Goal: Task Accomplishment & Management: Manage account settings

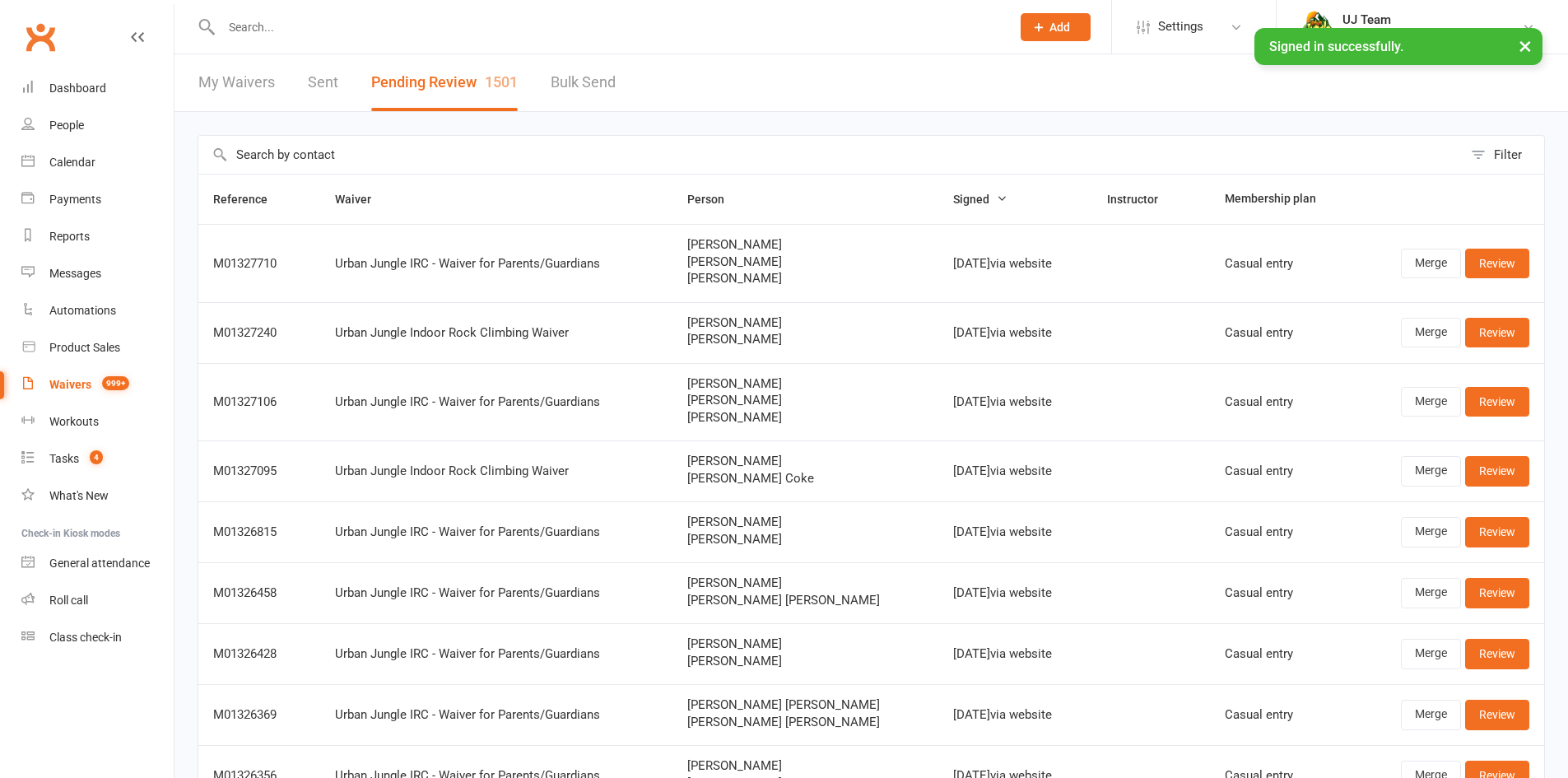
select select "25"
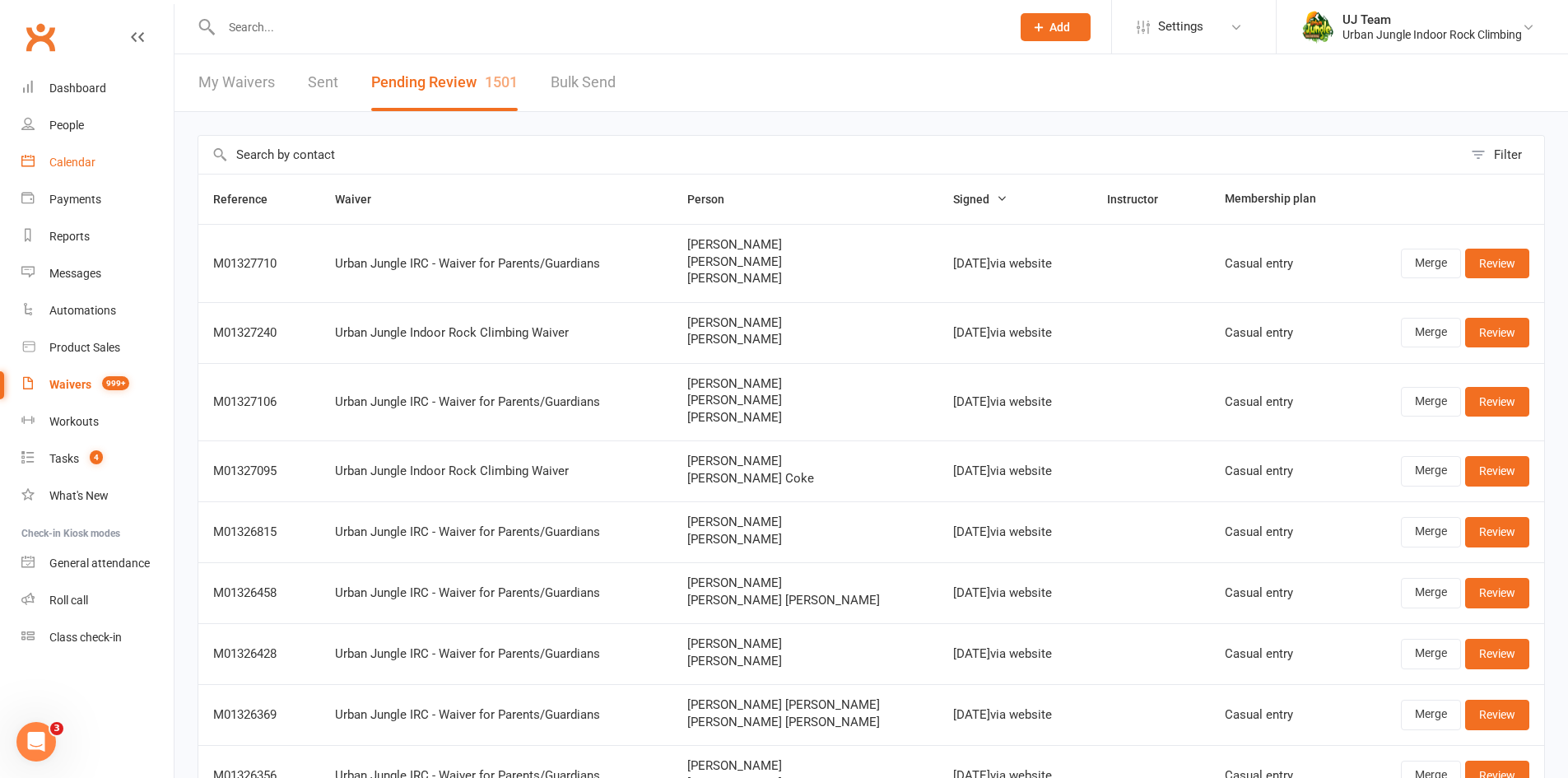
click at [76, 176] on link "Calendar" at bounding box center [98, 162] width 153 height 37
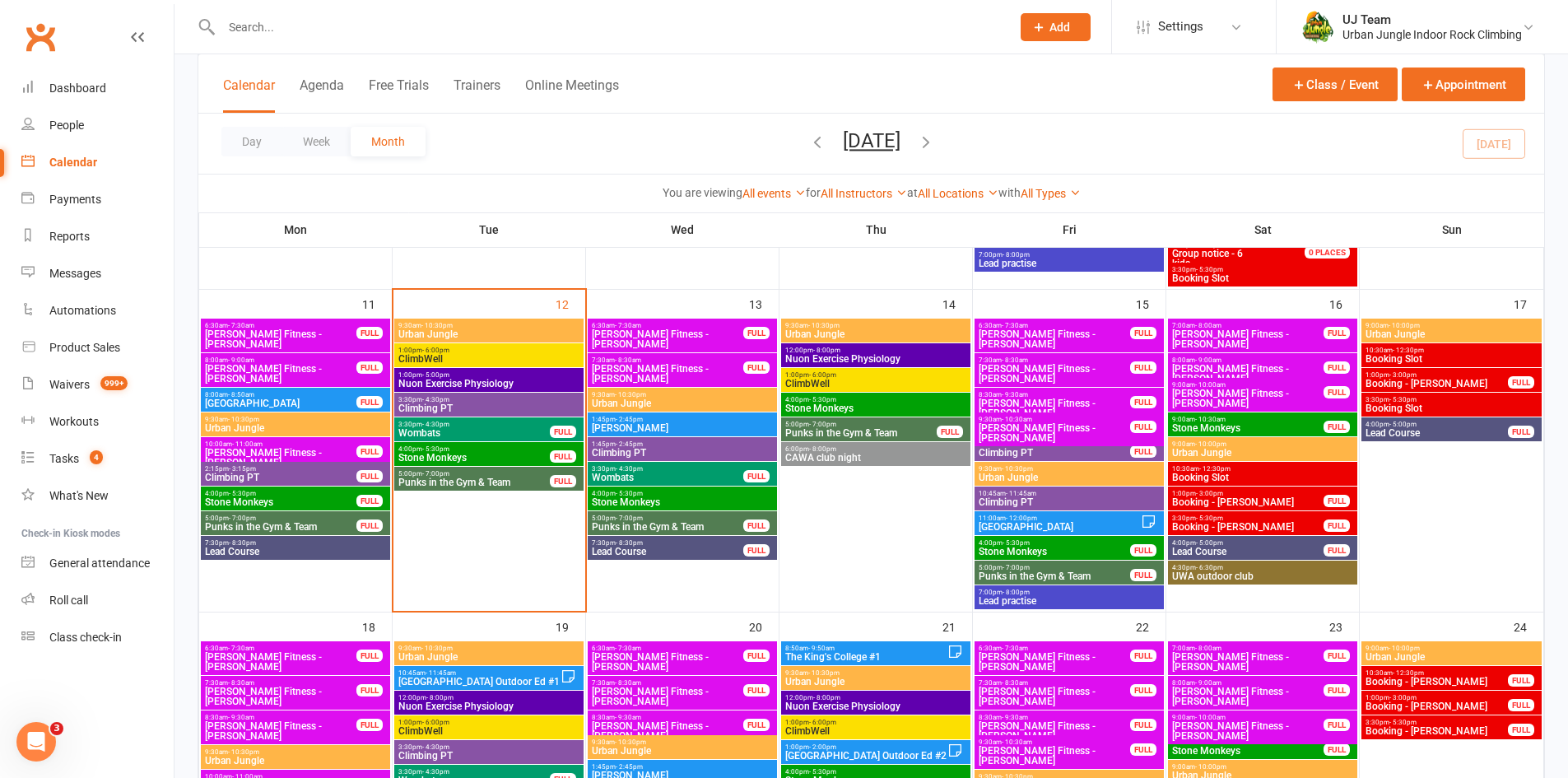
scroll to position [576, 0]
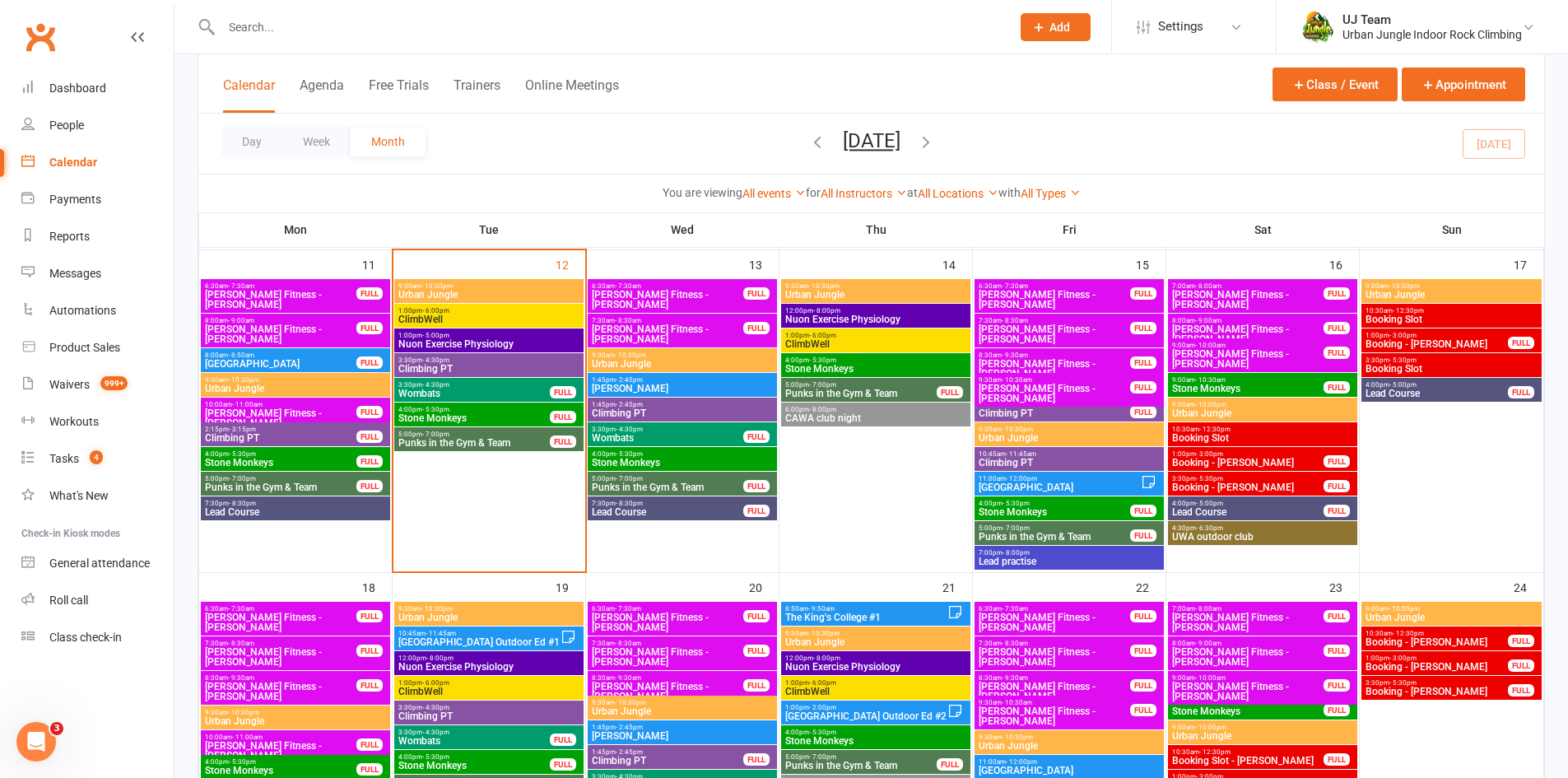
click at [522, 419] on span "Stone Monkeys" at bounding box center [473, 418] width 153 height 9
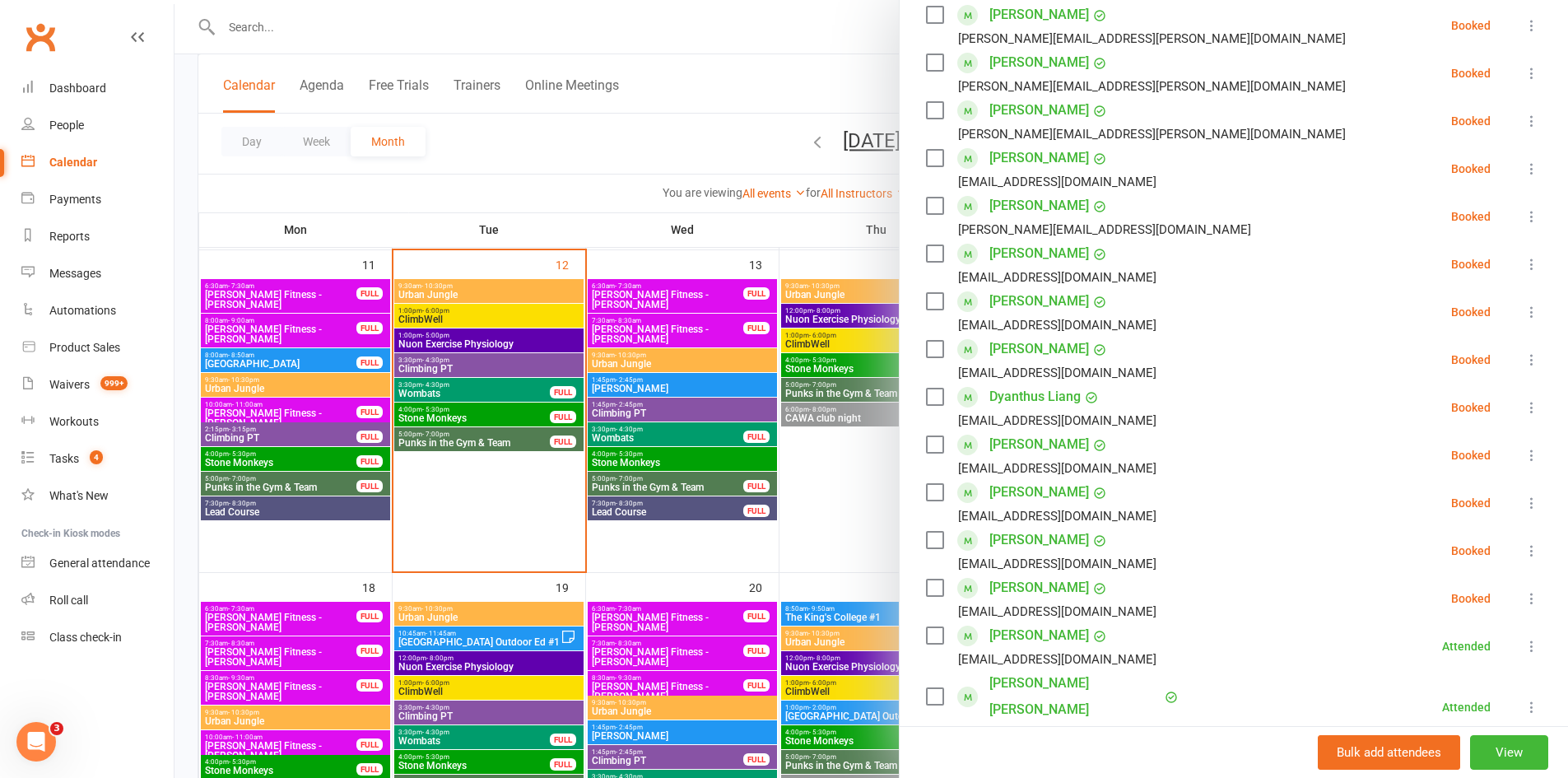
scroll to position [412, 0]
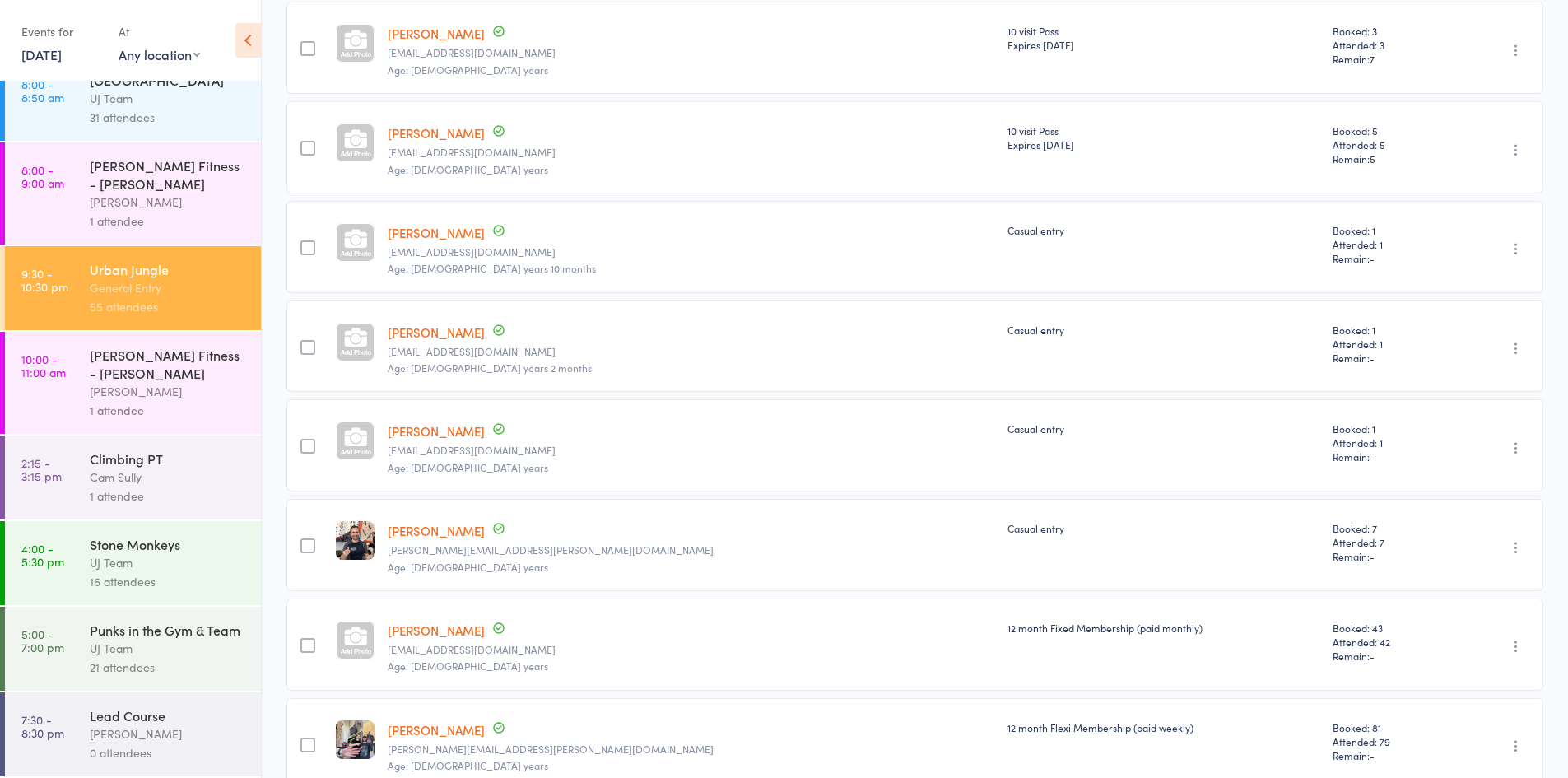
scroll to position [577, 0]
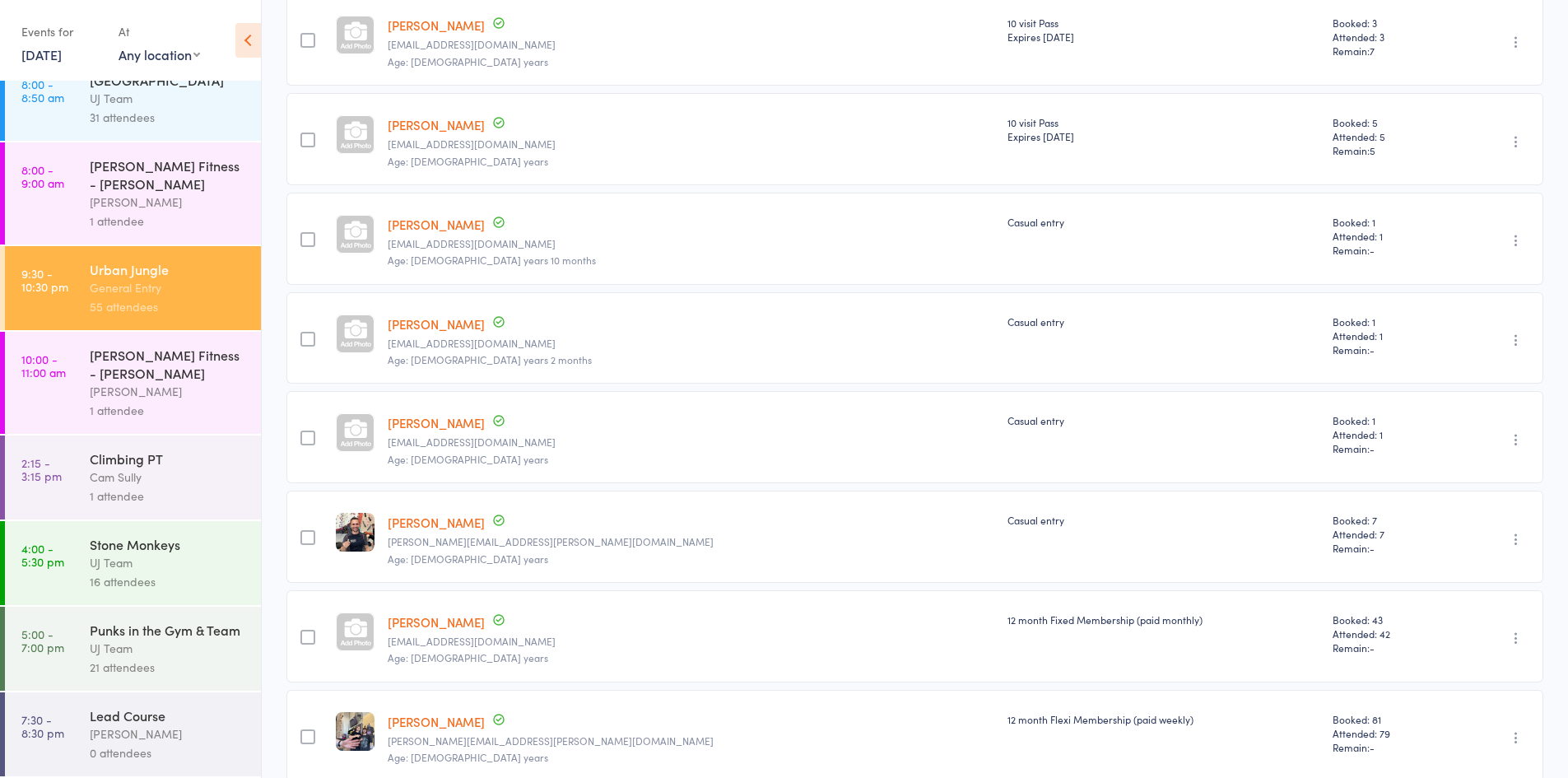
click at [141, 535] on div "Stone Monkeys" at bounding box center [169, 544] width 157 height 18
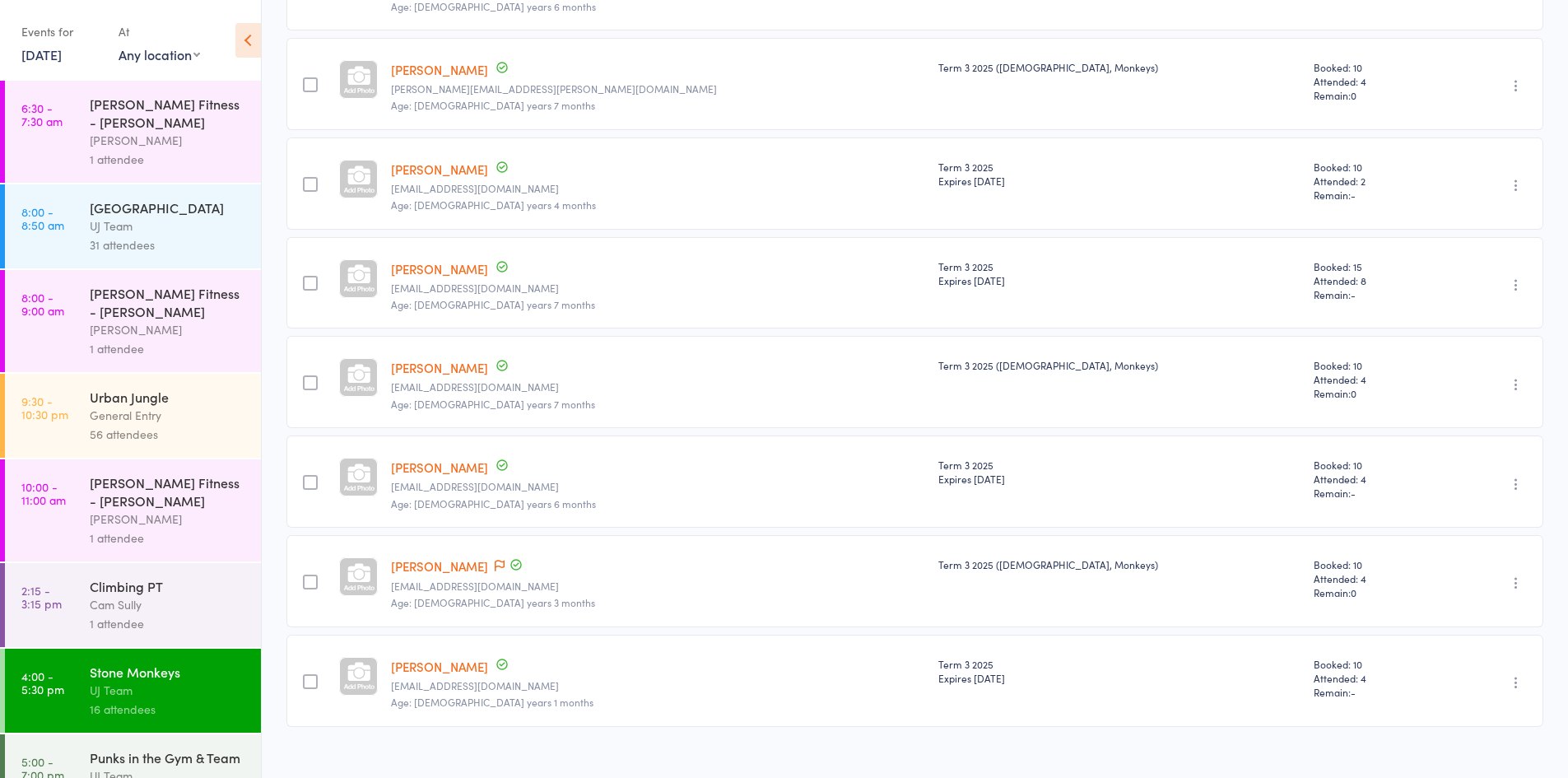
scroll to position [1152, 0]
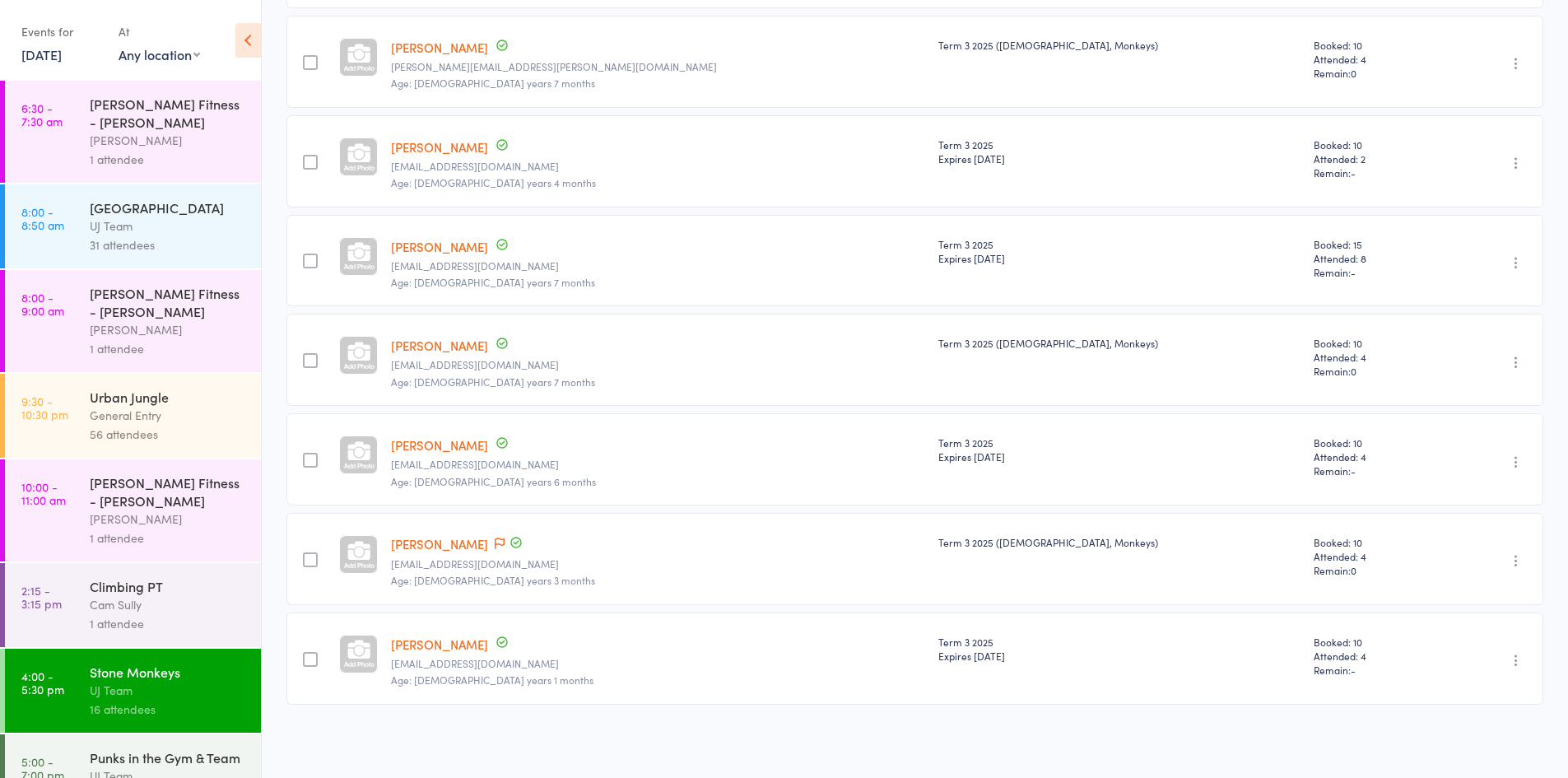
click at [123, 425] on div "General Entry" at bounding box center [169, 416] width 157 height 19
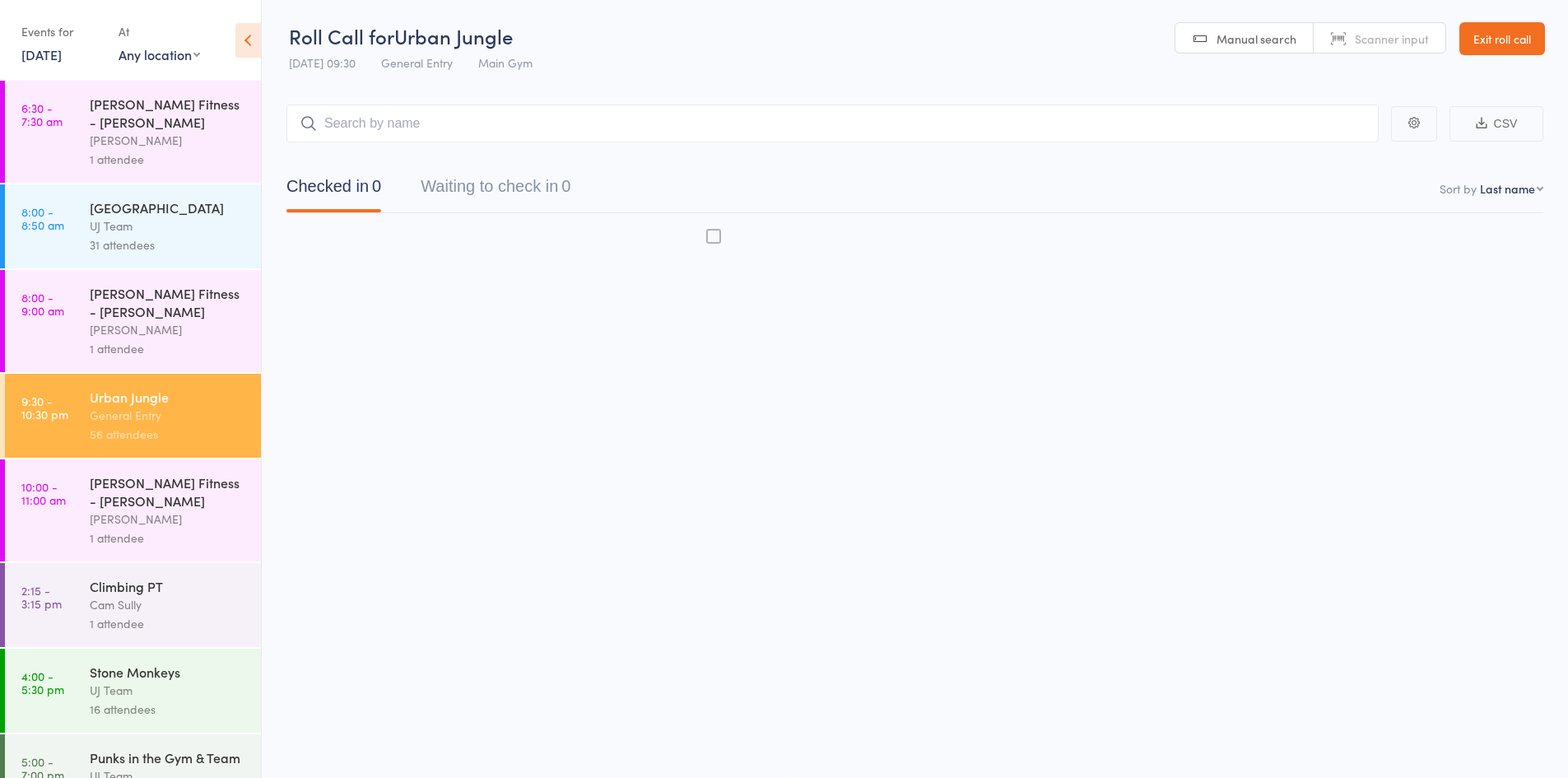
scroll to position [1, 0]
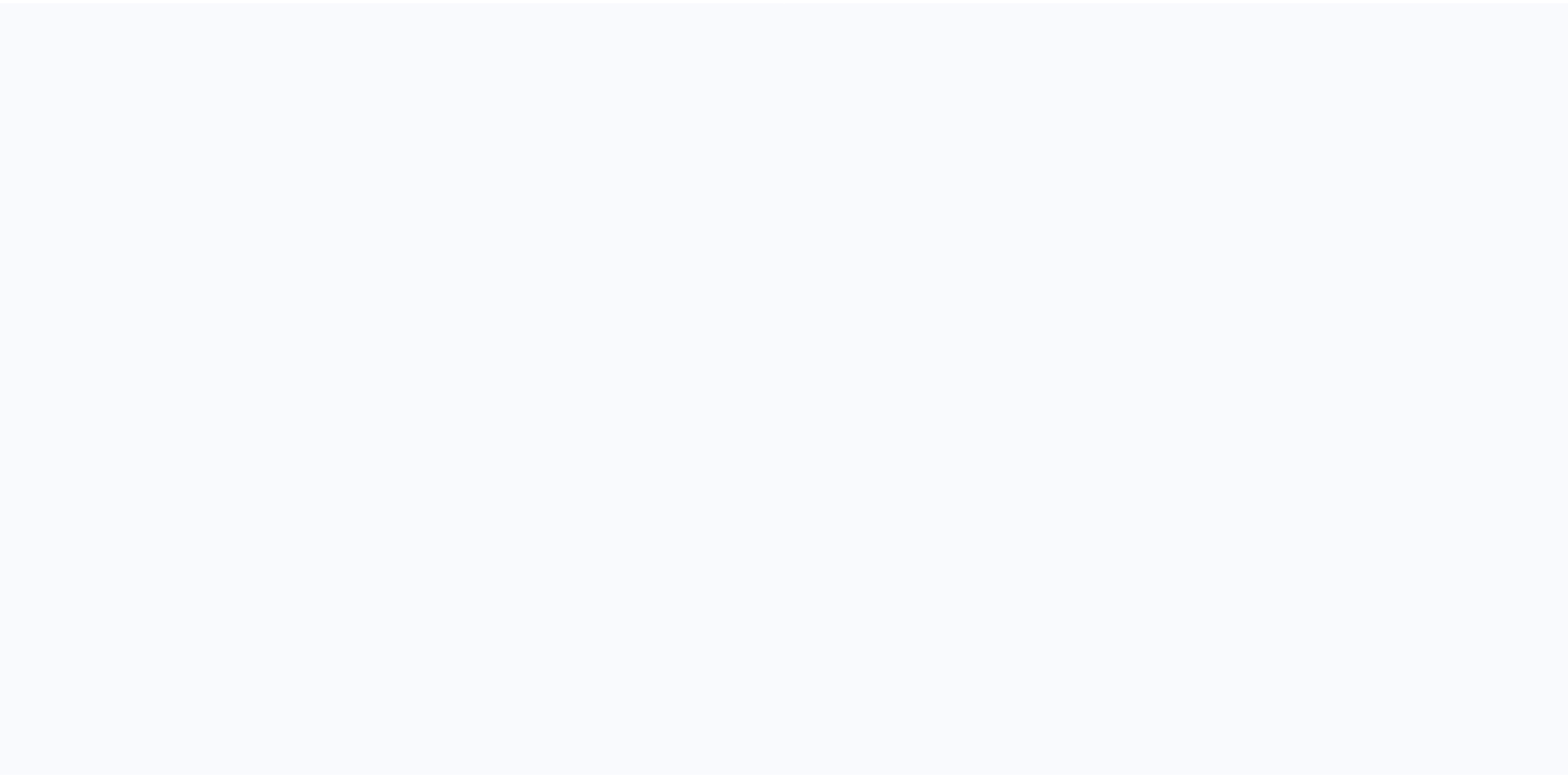
scroll to position [1, 0]
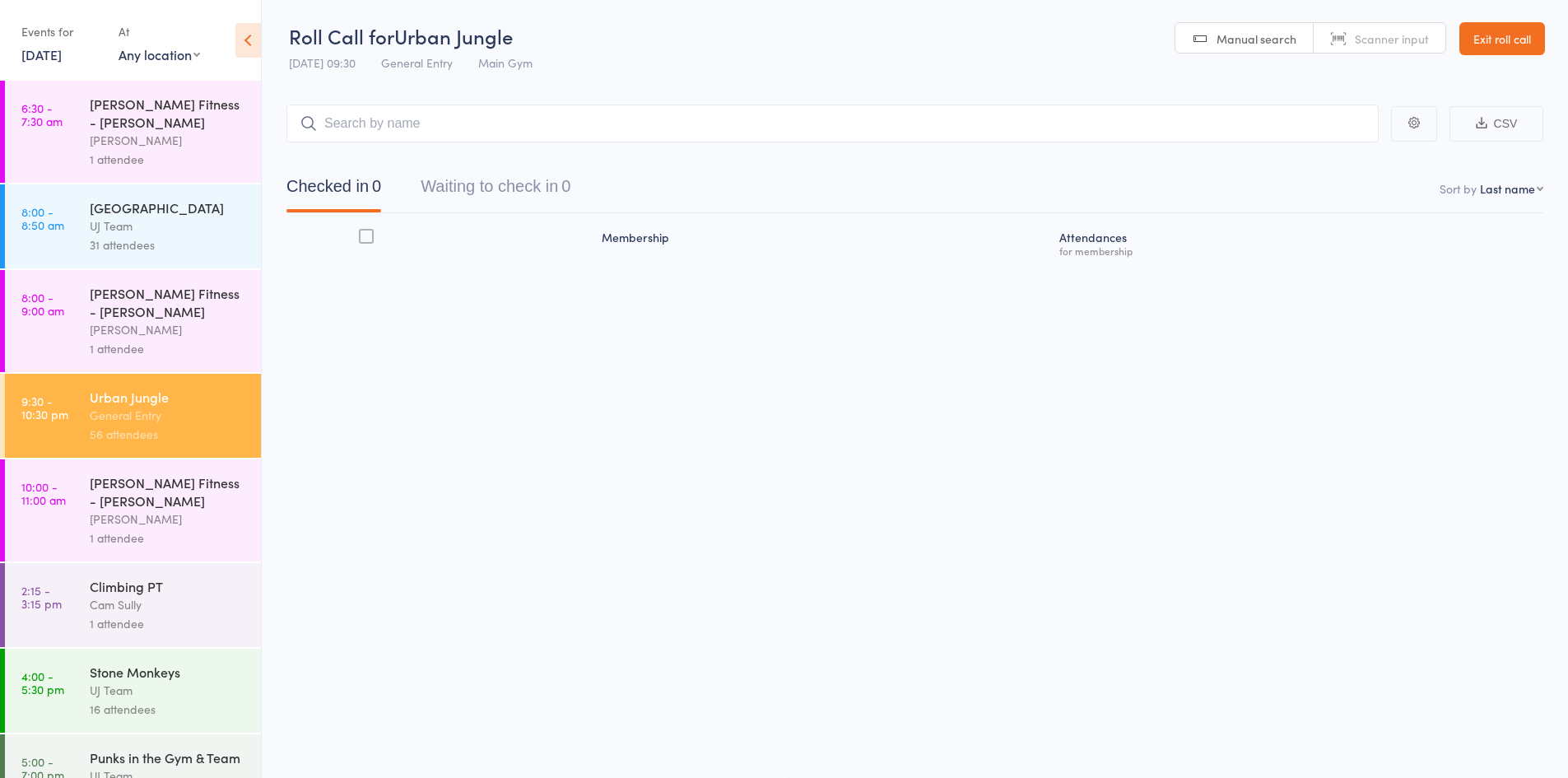
click at [1500, 198] on nav "Checked in 0 Waiting to check in 0" at bounding box center [914, 191] width 1297 height 44
click at [1516, 196] on nav "Checked in 0 Waiting to check in 0" at bounding box center [914, 191] width 1297 height 44
drag, startPoint x: 1521, startPoint y: 188, endPoint x: 1512, endPoint y: 196, distance: 12.0
click at [1521, 188] on select "First name Last name Birthday today? Behind on payments? Check in time Next pay…" at bounding box center [1511, 188] width 64 height 16
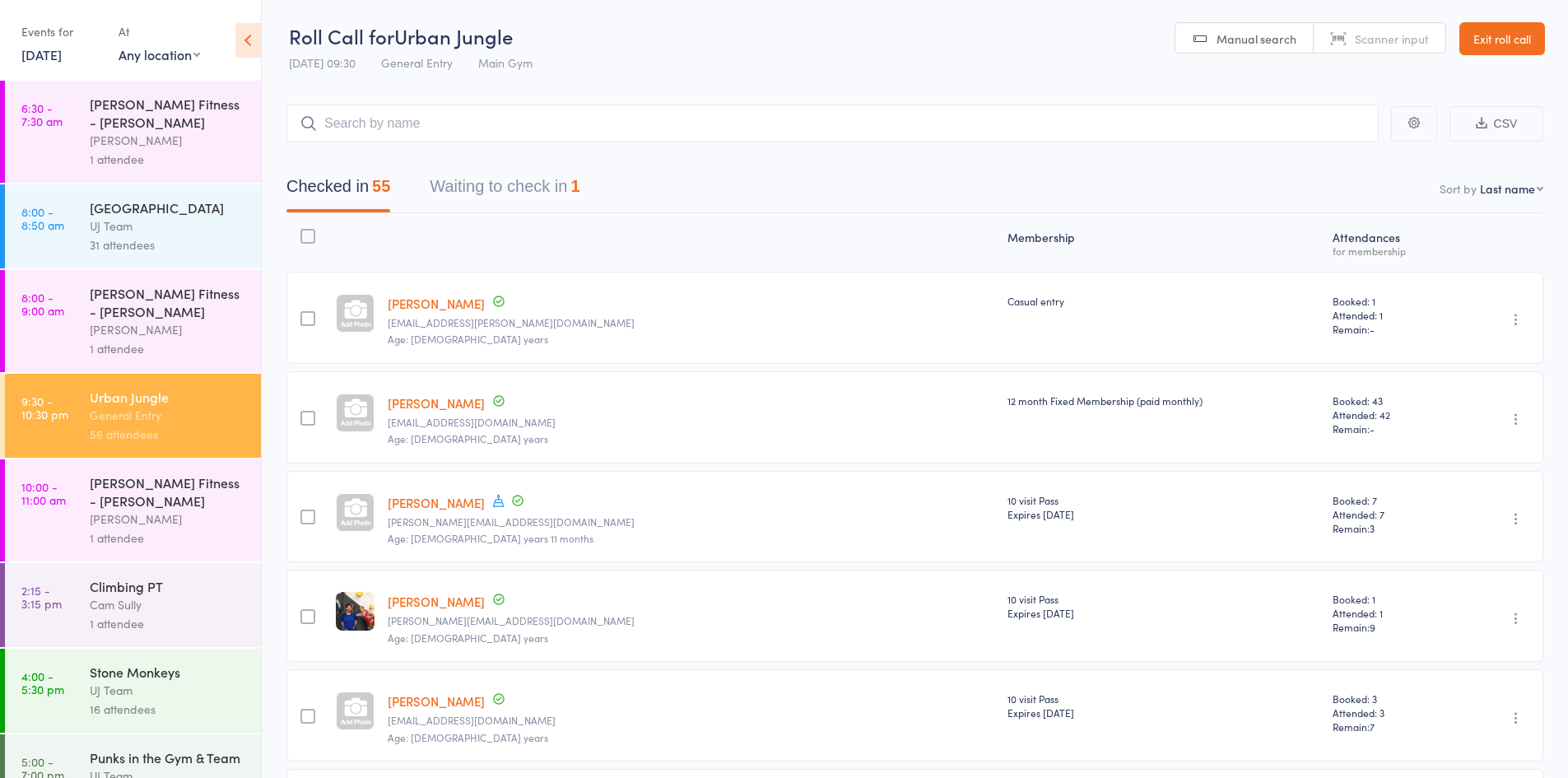
select select "4"
click at [1480, 180] on select "First name Last name Birthday today? Behind on payments? Check in time Next pay…" at bounding box center [1511, 188] width 64 height 16
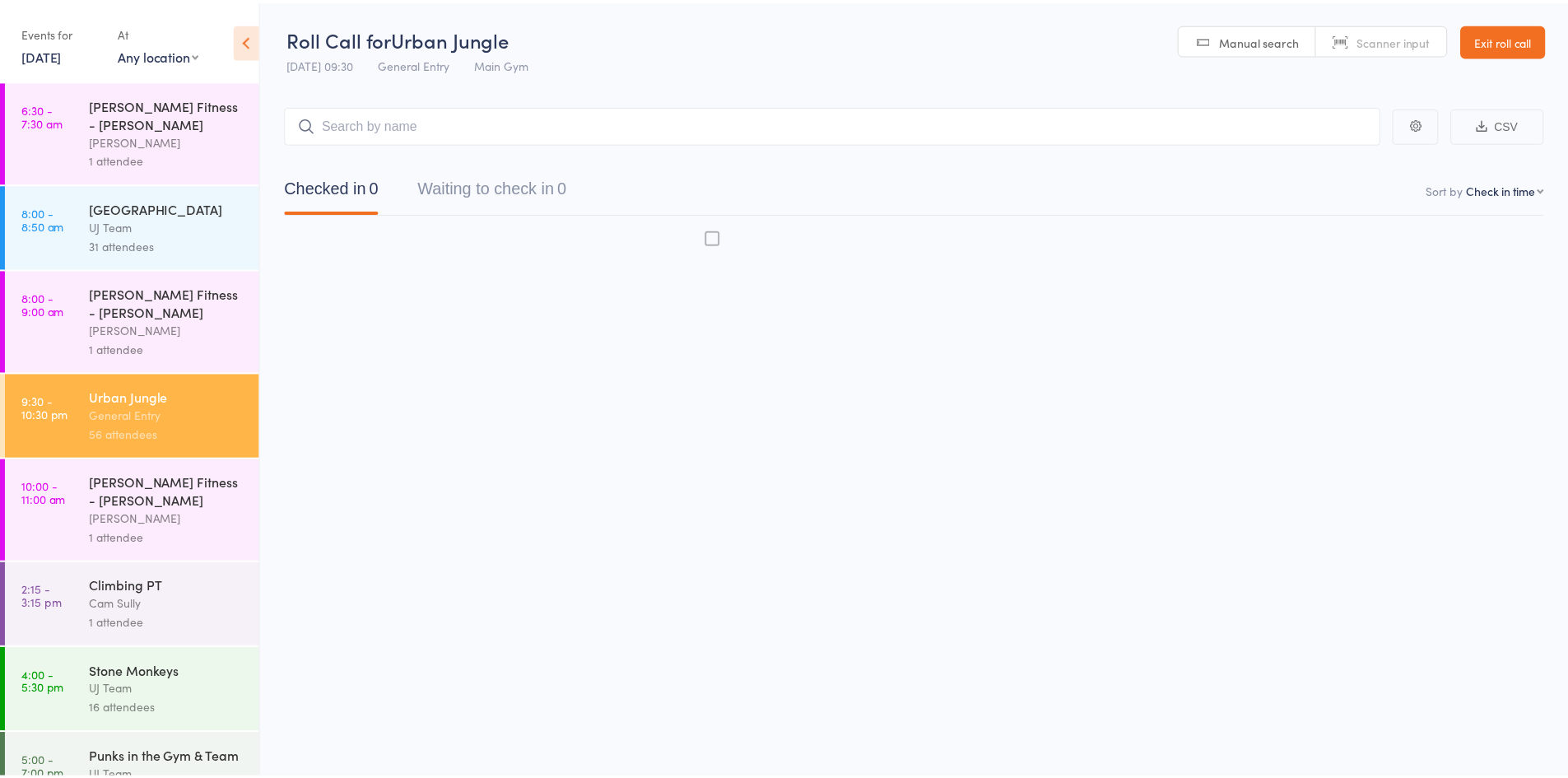
scroll to position [1, 0]
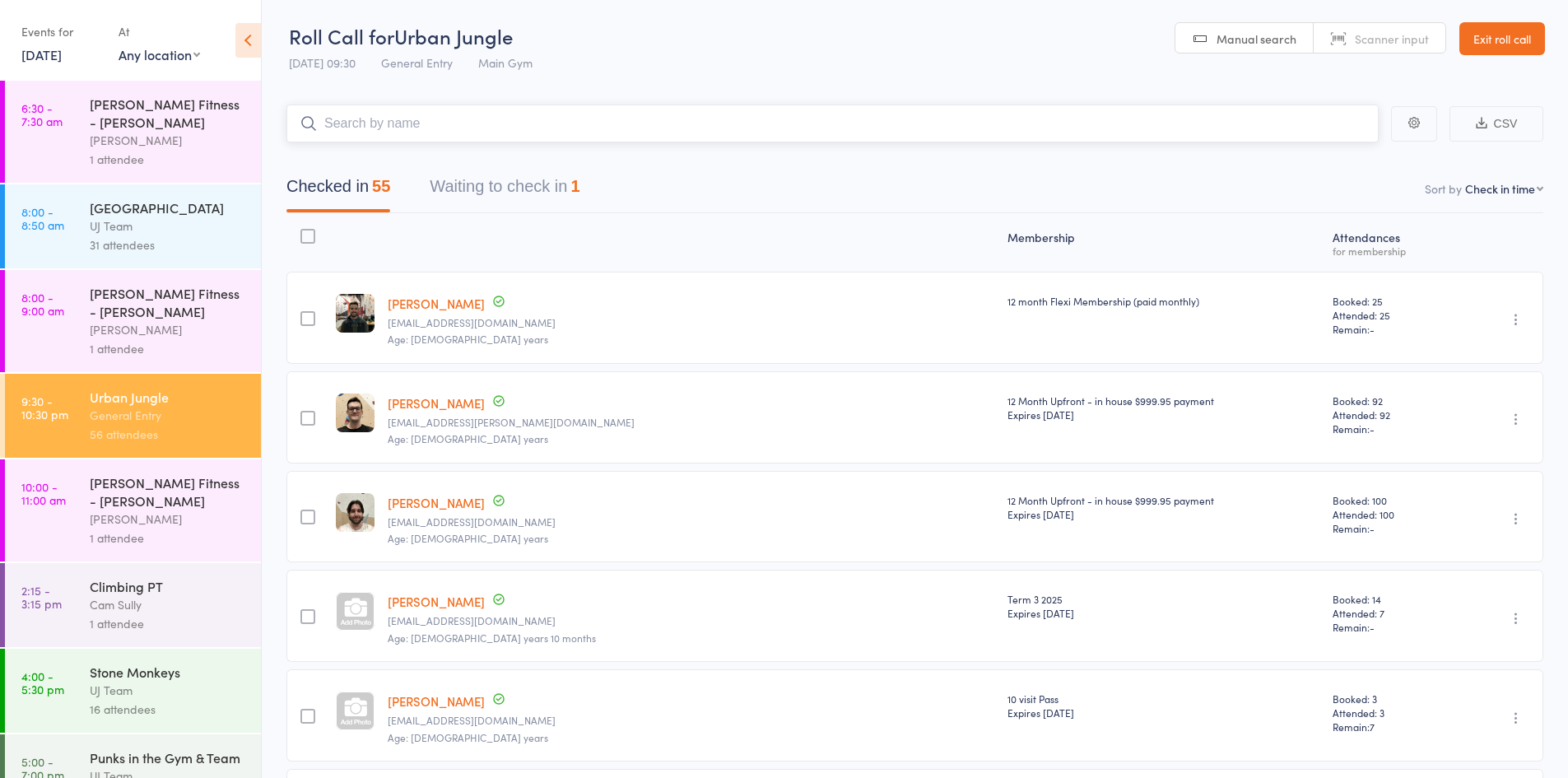
click at [544, 181] on button "Waiting to check in 1" at bounding box center [505, 191] width 150 height 44
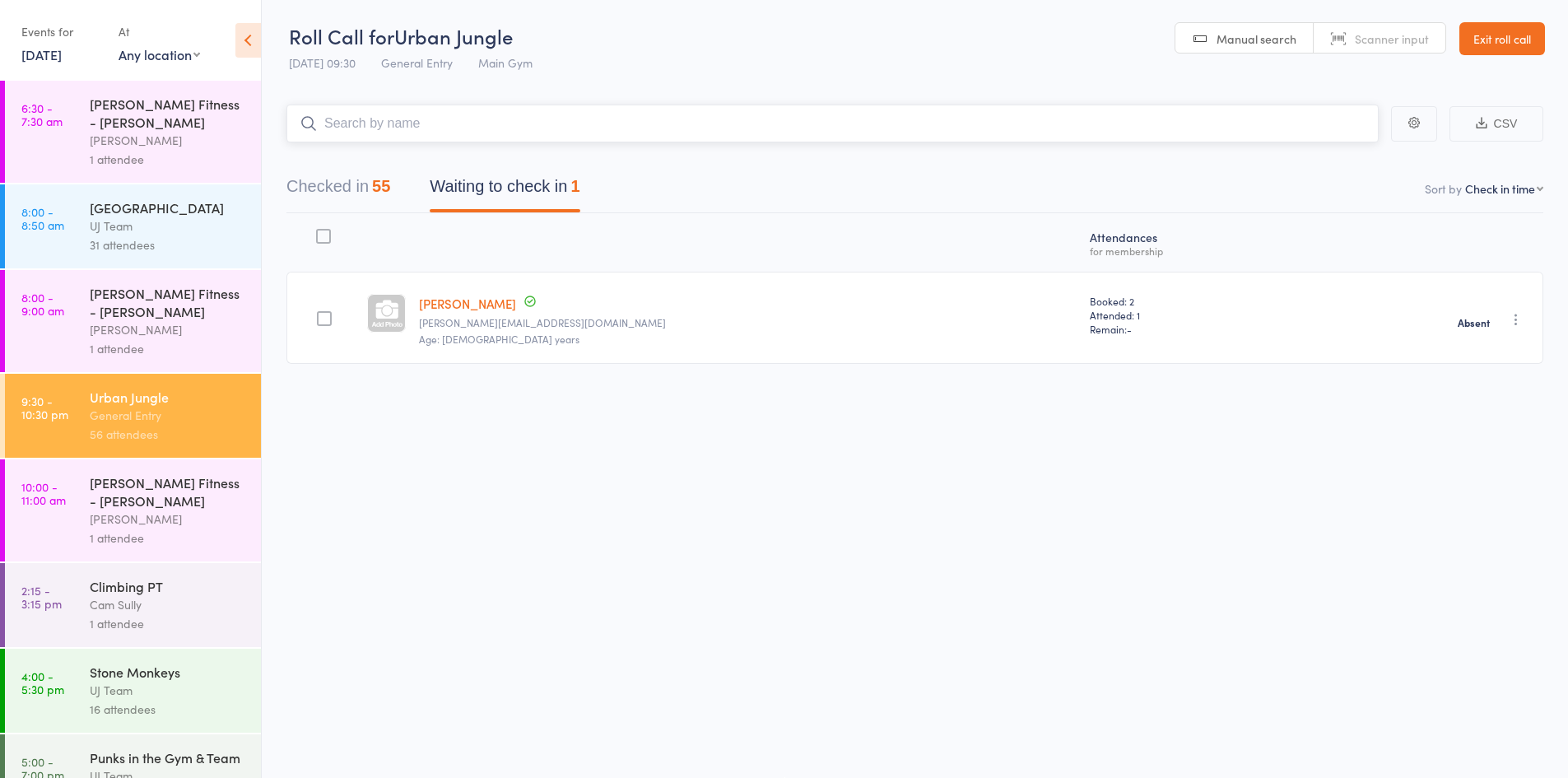
click at [369, 190] on button "Checked in 55" at bounding box center [338, 191] width 103 height 44
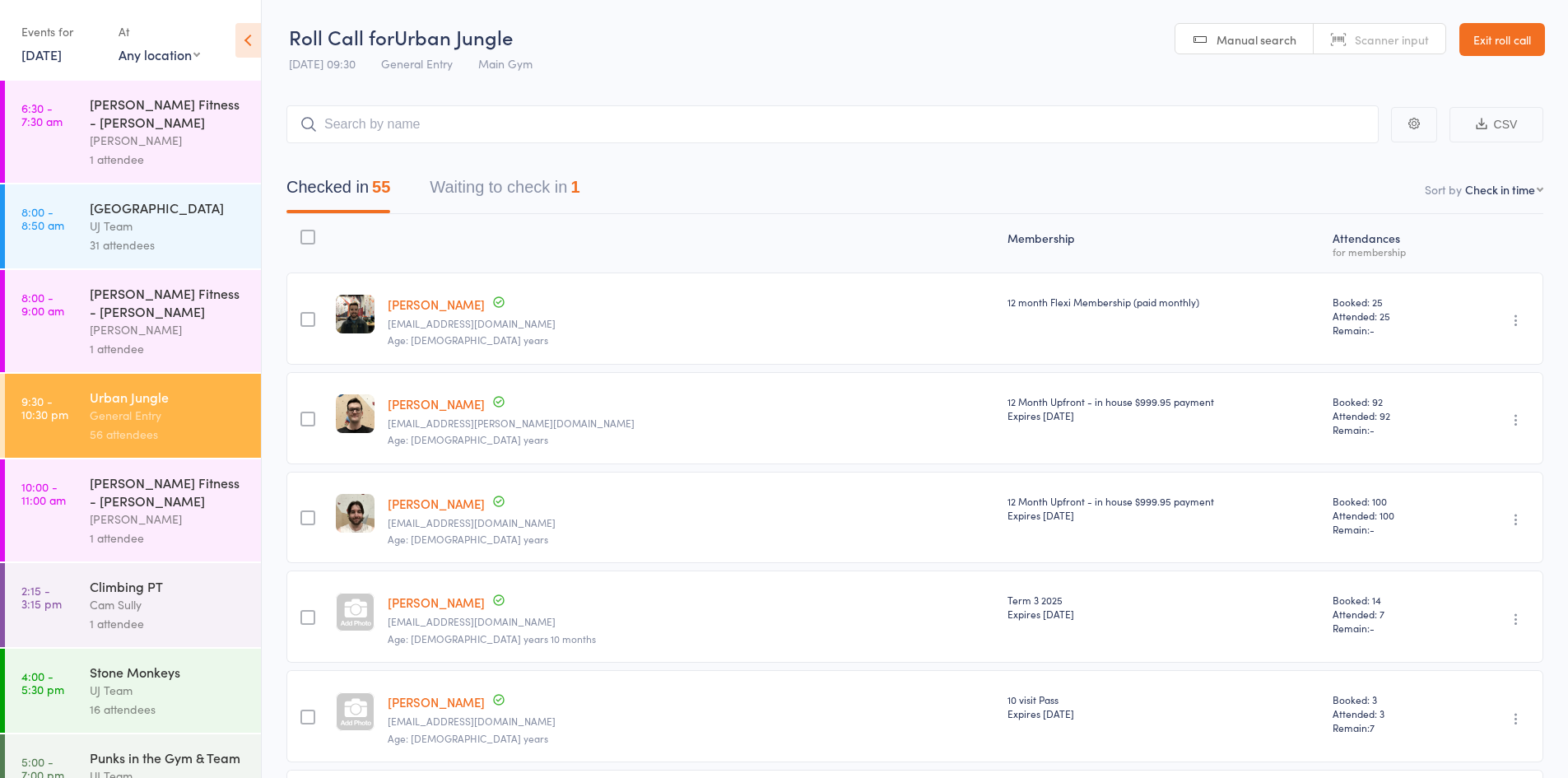
click at [62, 53] on link "[DATE]" at bounding box center [42, 54] width 41 height 18
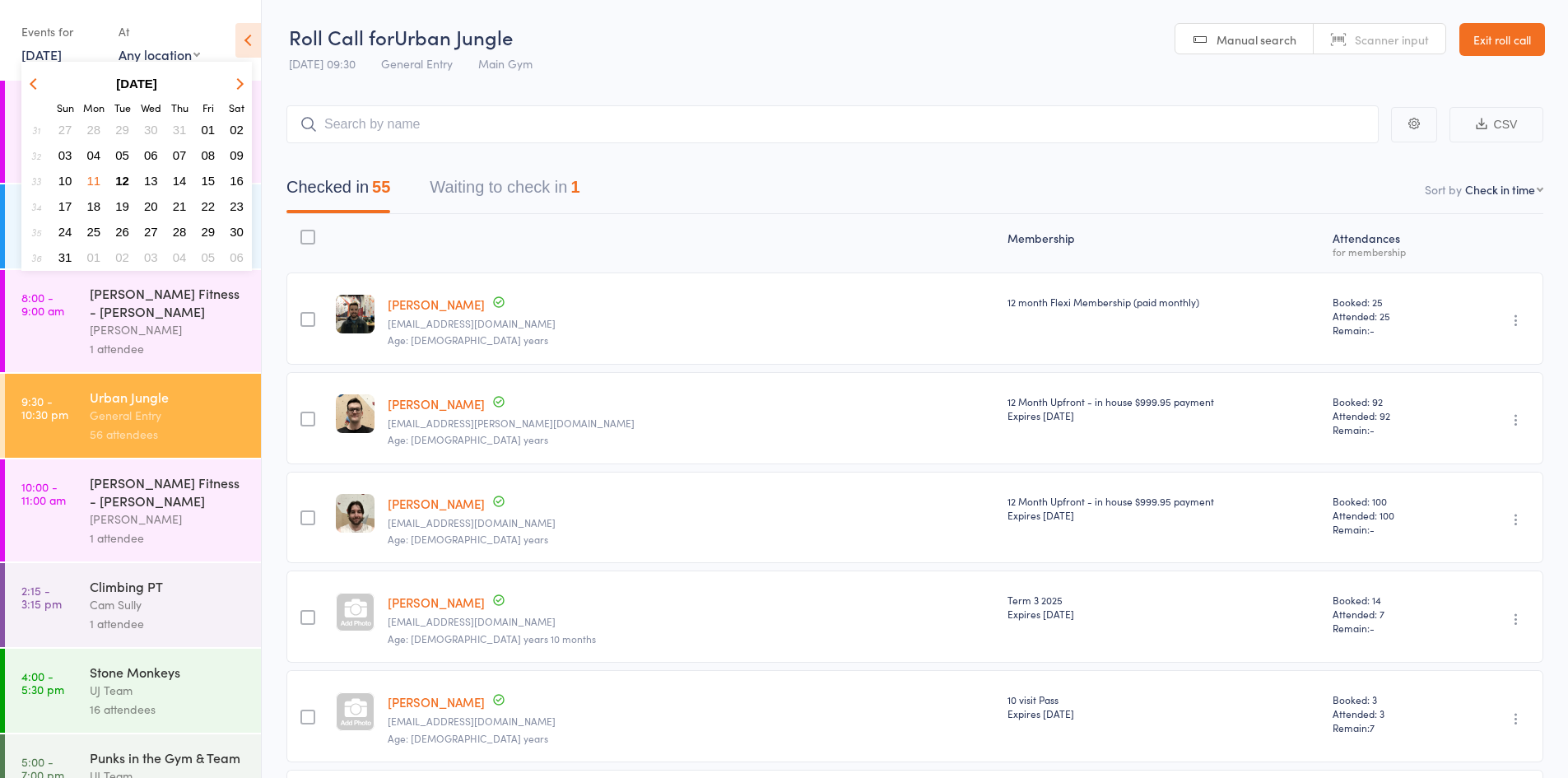
click at [123, 179] on span "12" at bounding box center [121, 180] width 14 height 14
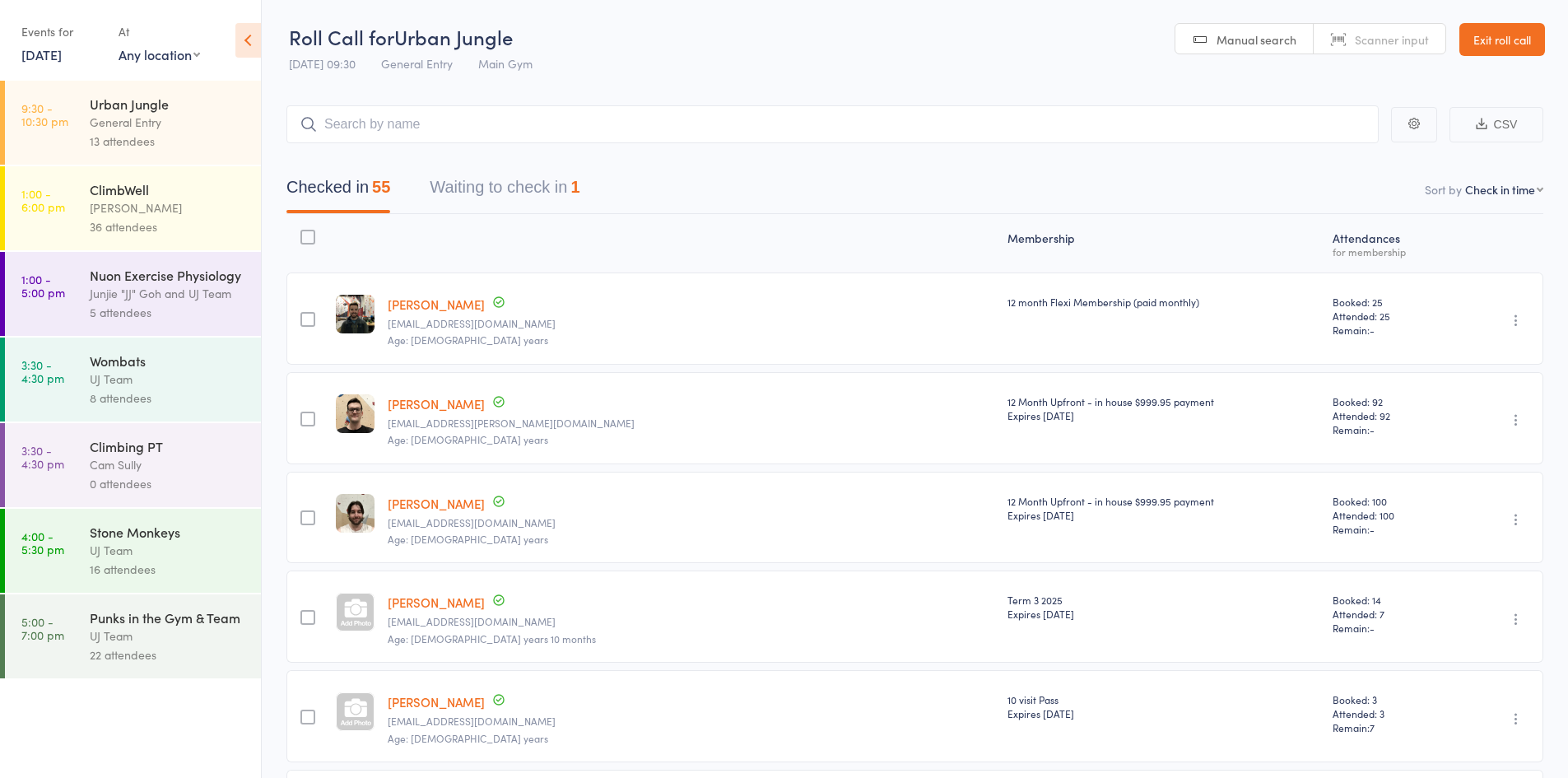
click at [158, 145] on div "13 attendees" at bounding box center [169, 141] width 157 height 19
